Goal: Find specific page/section

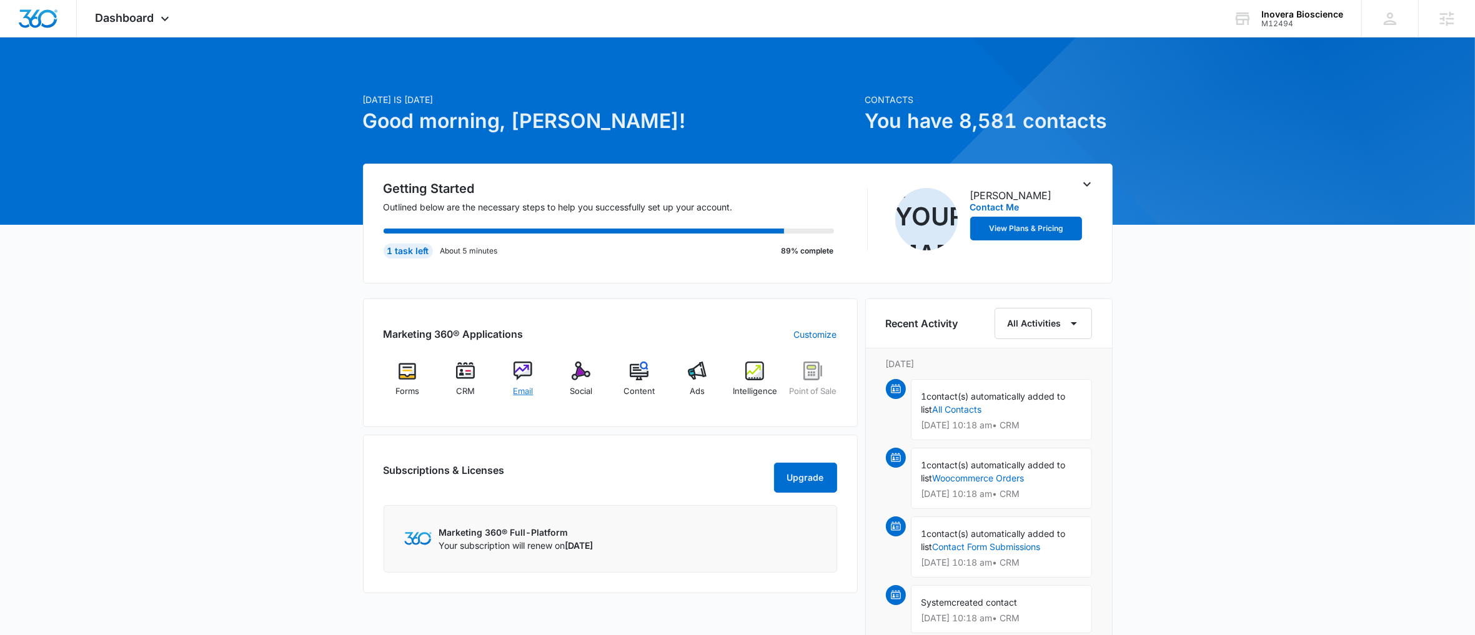
click at [526, 389] on span "Email" at bounding box center [523, 391] width 20 height 12
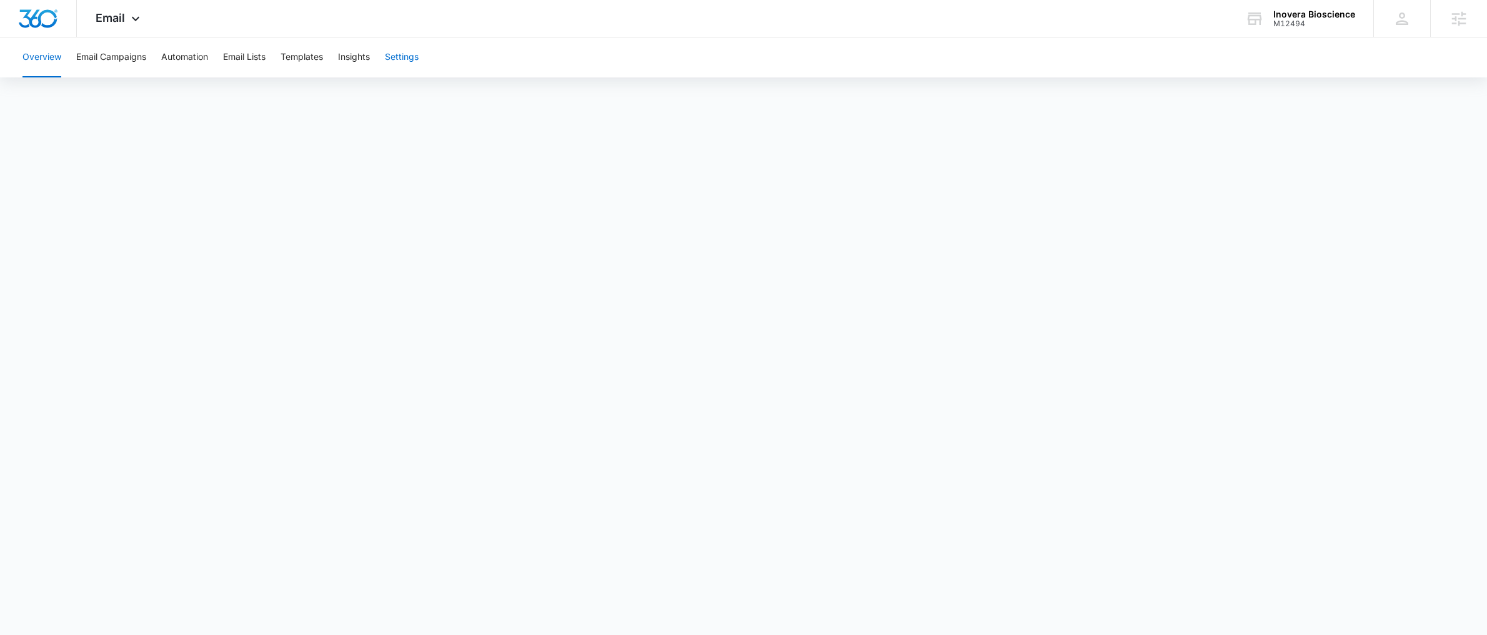
click at [392, 52] on button "Settings" at bounding box center [402, 57] width 34 height 40
click at [197, 61] on button "Automation" at bounding box center [184, 57] width 47 height 40
click at [112, 55] on button "Email Campaigns" at bounding box center [111, 57] width 70 height 40
